Goal: Check status: Check status

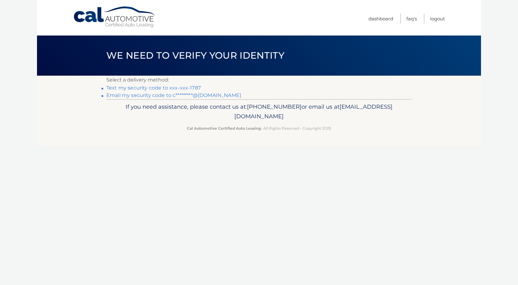
click at [173, 89] on link "Text my security code to xxx-xxx-1787" at bounding box center [153, 88] width 94 height 6
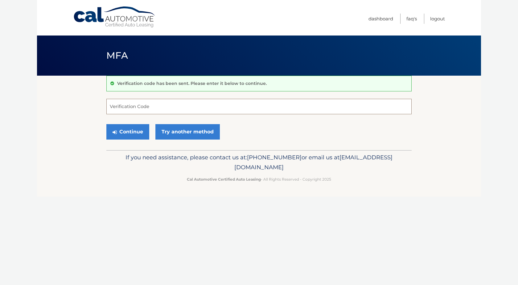
click at [185, 109] on input "Verification Code" at bounding box center [258, 106] width 305 height 15
type input "1"
type input "079578"
click at [135, 134] on button "Continue" at bounding box center [127, 131] width 43 height 15
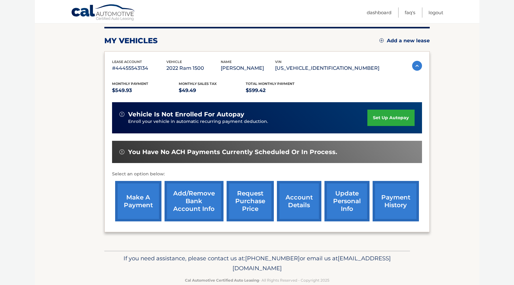
scroll to position [89, 0]
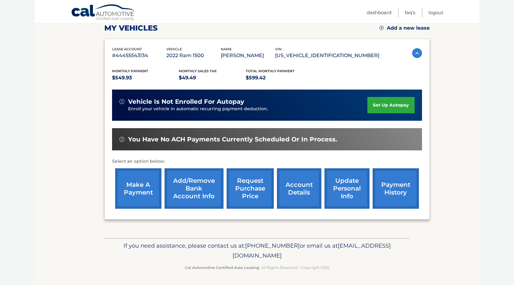
click at [312, 191] on link "account details" at bounding box center [299, 188] width 44 height 40
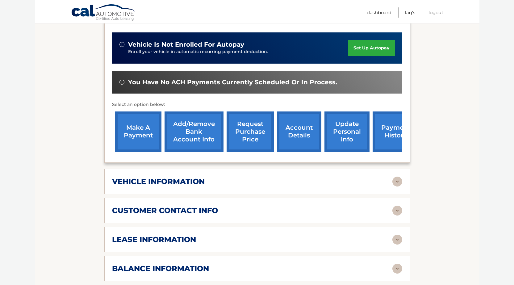
scroll to position [185, 0]
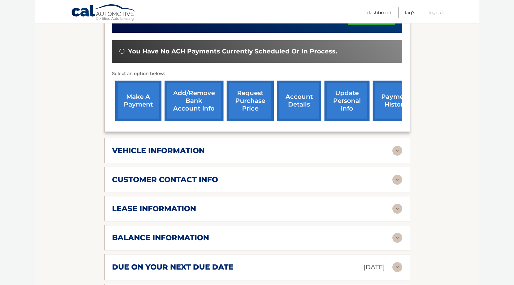
click at [268, 149] on div "vehicle information" at bounding box center [252, 150] width 280 height 9
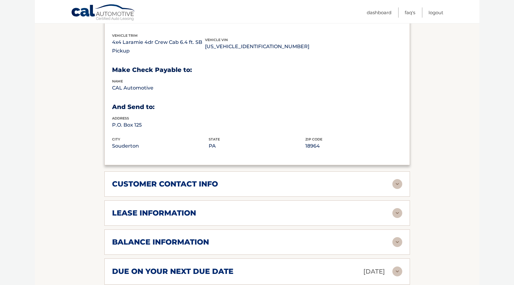
scroll to position [339, 0]
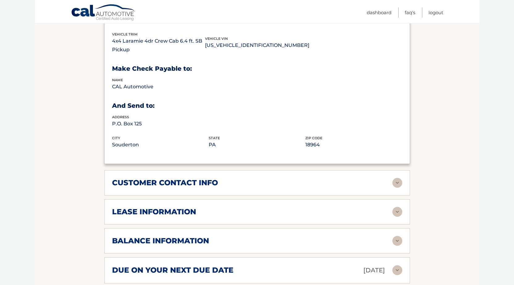
click at [258, 213] on div "lease information" at bounding box center [252, 211] width 280 height 9
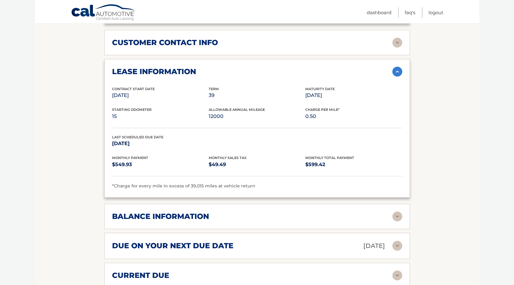
scroll to position [493, 0]
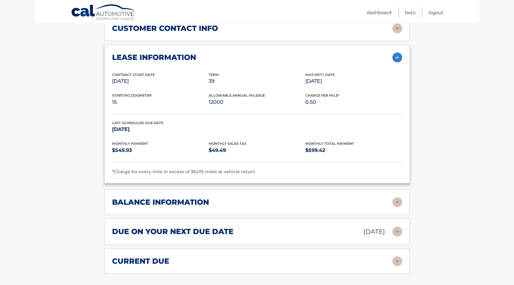
click at [259, 204] on div "balance information" at bounding box center [252, 201] width 280 height 9
